Goal: Task Accomplishment & Management: Use online tool/utility

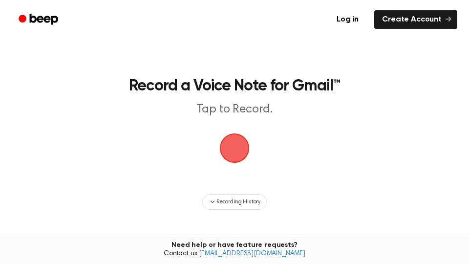
click at [230, 150] on span "button" at bounding box center [235, 149] width 32 height 32
click at [238, 140] on span "button" at bounding box center [235, 149] width 32 height 32
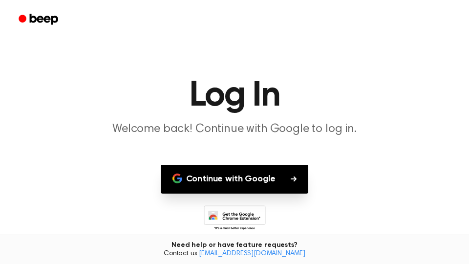
click at [241, 176] on button "Continue with Google" at bounding box center [235, 179] width 148 height 29
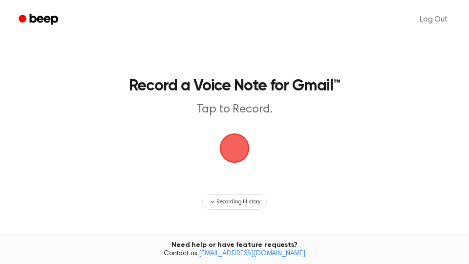
click at [241, 146] on span "button" at bounding box center [234, 148] width 41 height 41
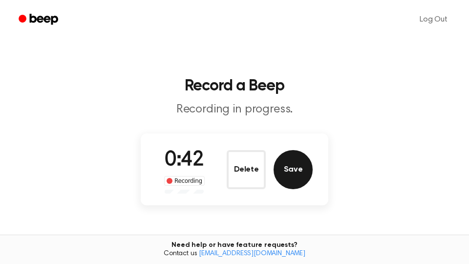
click at [300, 176] on button "Save" at bounding box center [293, 169] width 39 height 39
